Goal: Find contact information: Find contact information

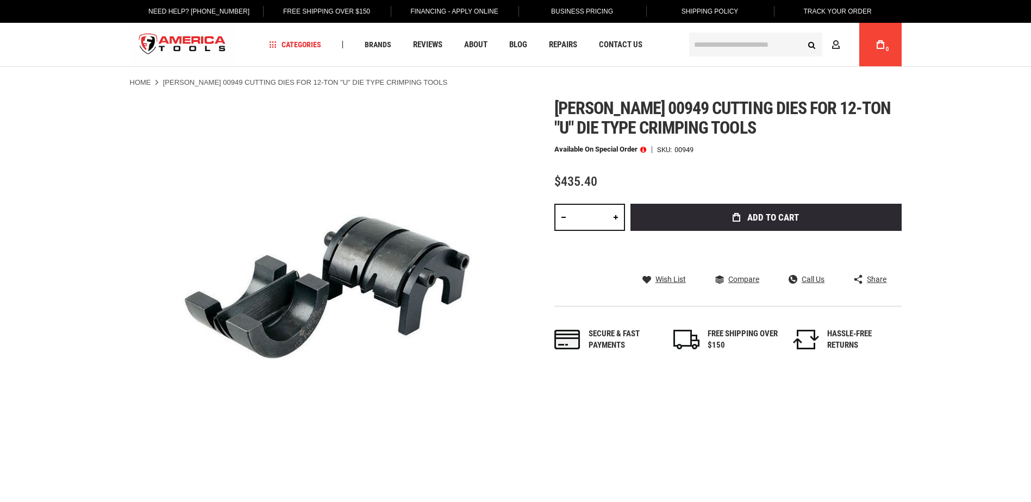
click at [730, 147] on div "Available on Special Order SKU 00949" at bounding box center [727, 150] width 347 height 8
click at [622, 47] on span "Contact Us" at bounding box center [620, 45] width 43 height 8
